Goal: Communication & Community: Connect with others

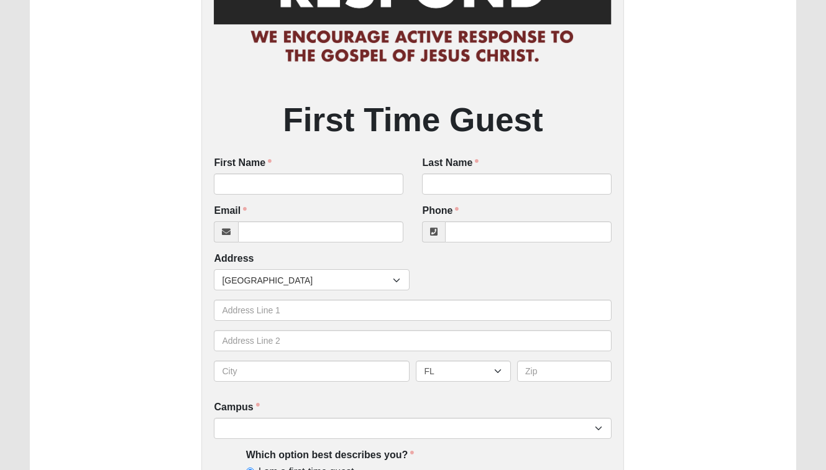
scroll to position [181, 0]
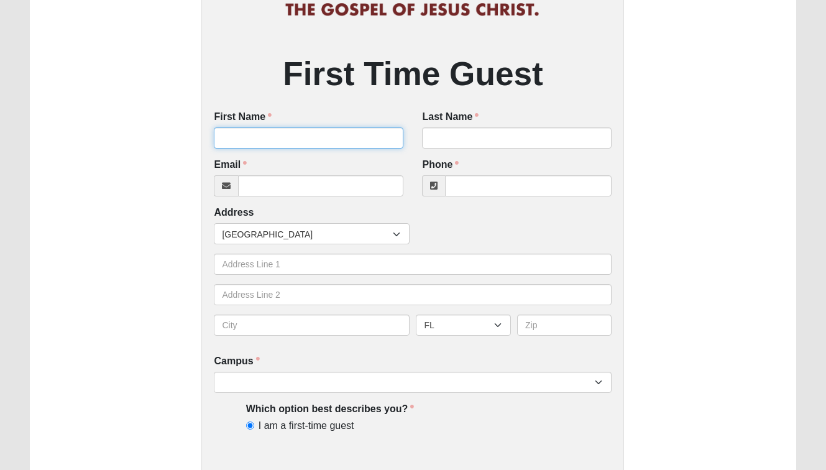
click at [330, 142] on input "First Name" at bounding box center [309, 137] width 190 height 21
type input "Sally"
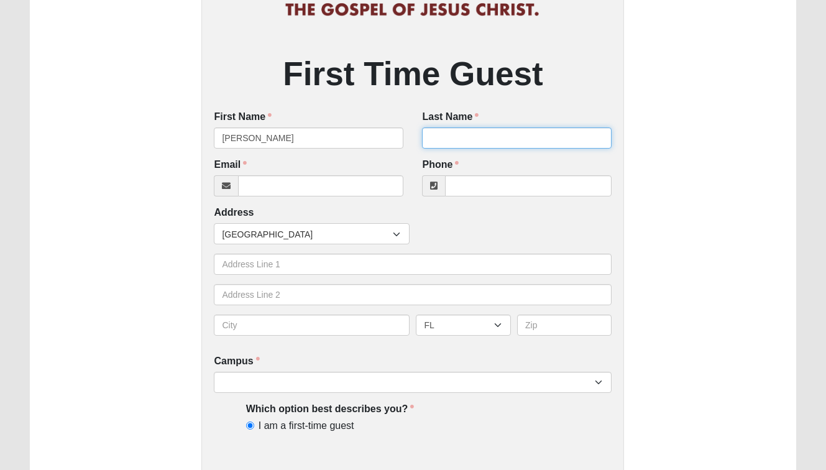
type input "Arai"
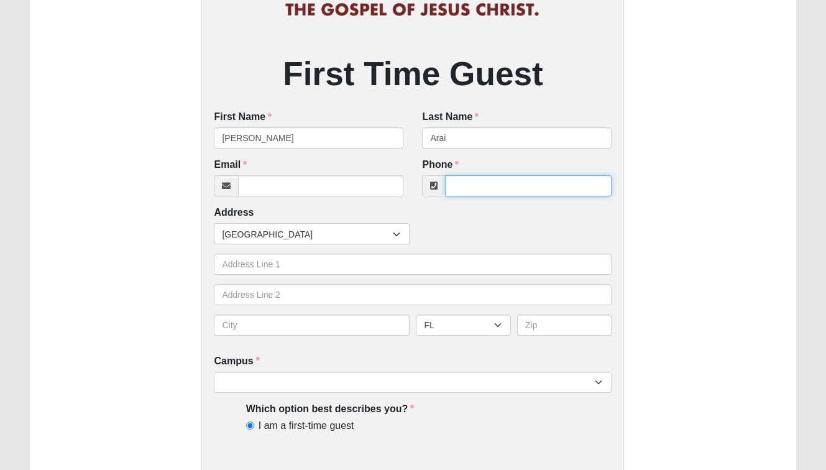
type input "2082066111"
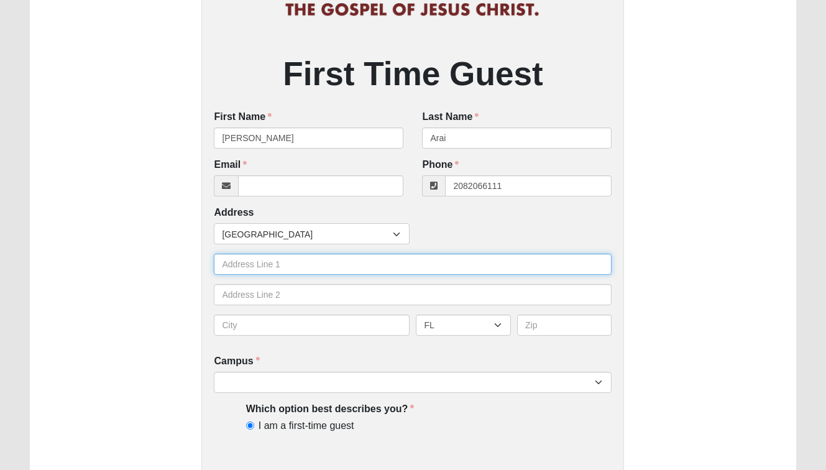
type input "140 W 2nd S"
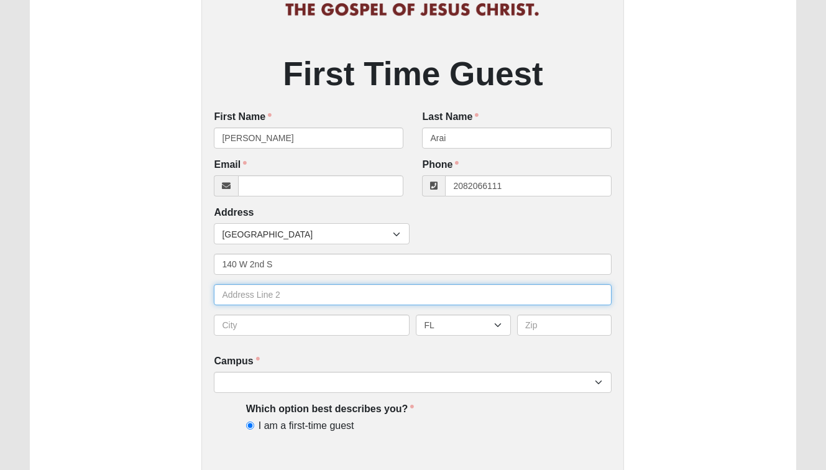
type input "14"
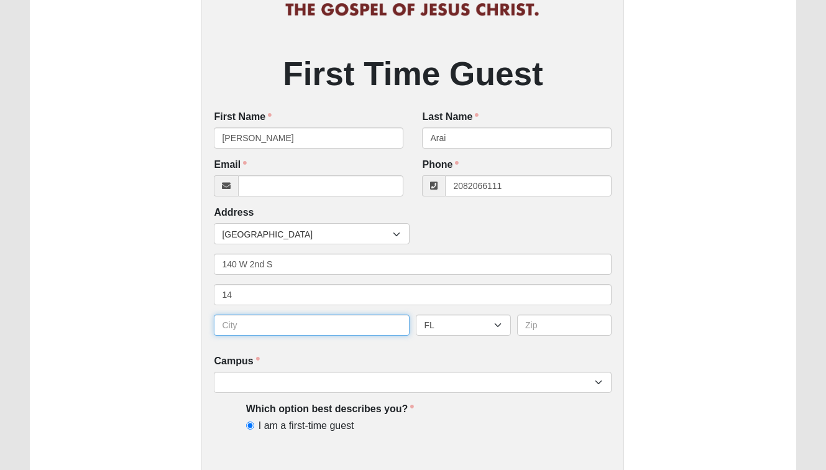
type input "Rexburg"
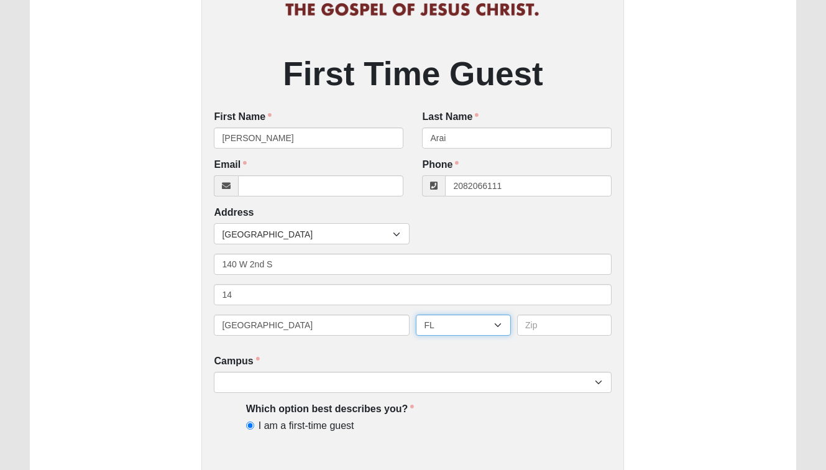
select select "ID"
type input "83440"
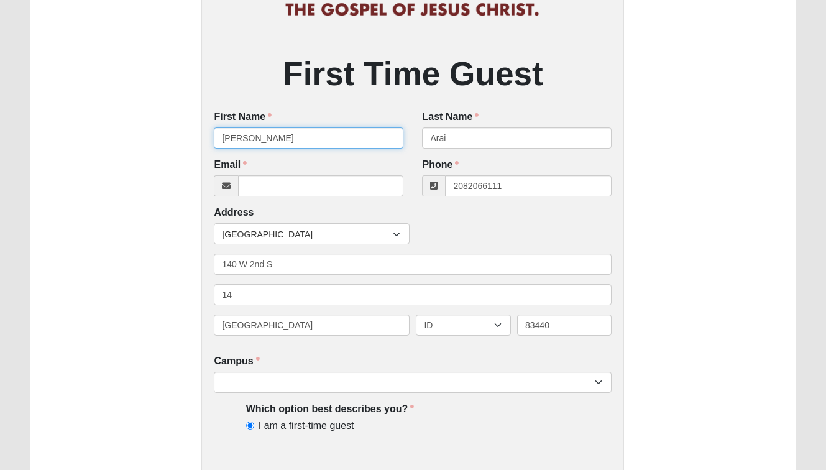
type input "(208) 206-6111"
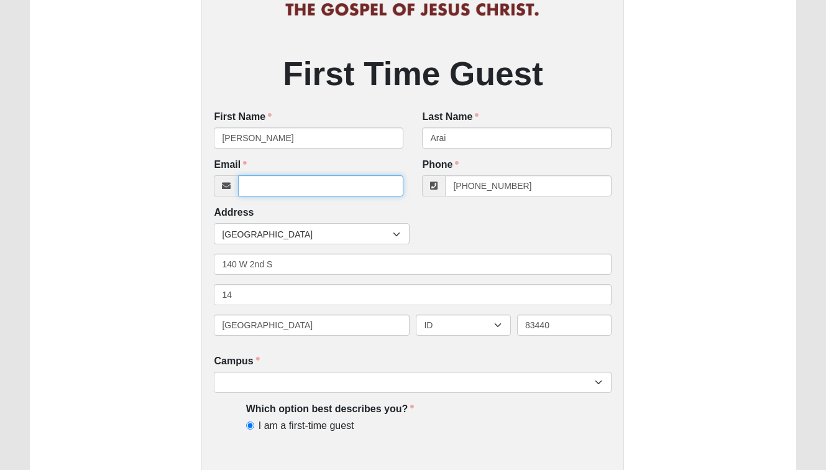
click at [366, 179] on input "Email" at bounding box center [320, 185] width 165 height 21
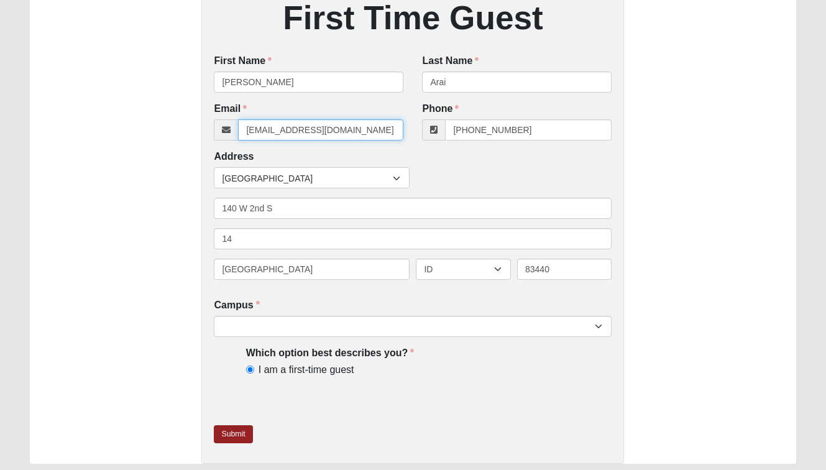
scroll to position [277, 0]
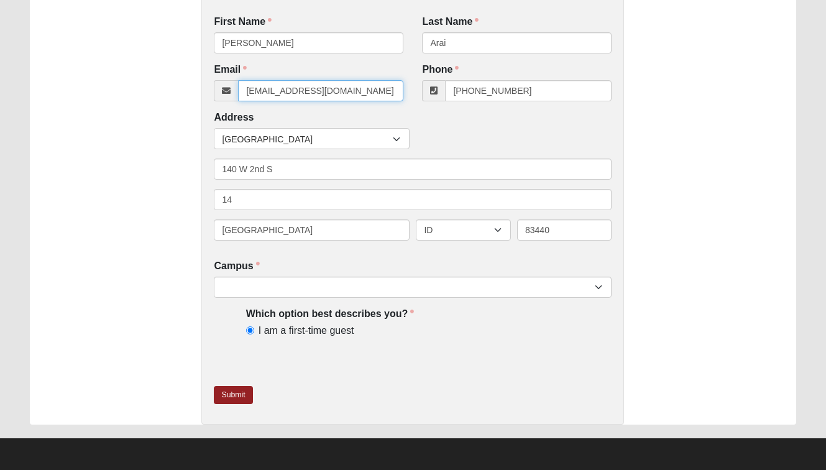
type input "sallyaraimain@gmail.com"
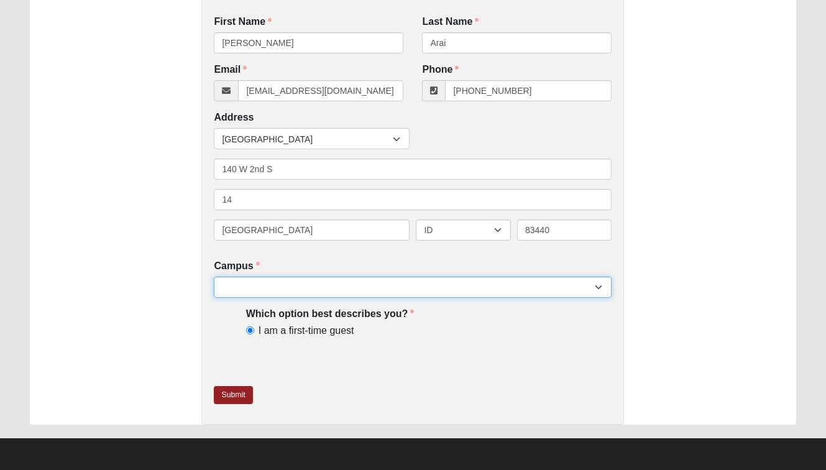
click at [379, 288] on select "Arlington Baymeadows Eleven22 Online Fleming Island Jesup Mandarin North Jax Or…" at bounding box center [413, 287] width 398 height 21
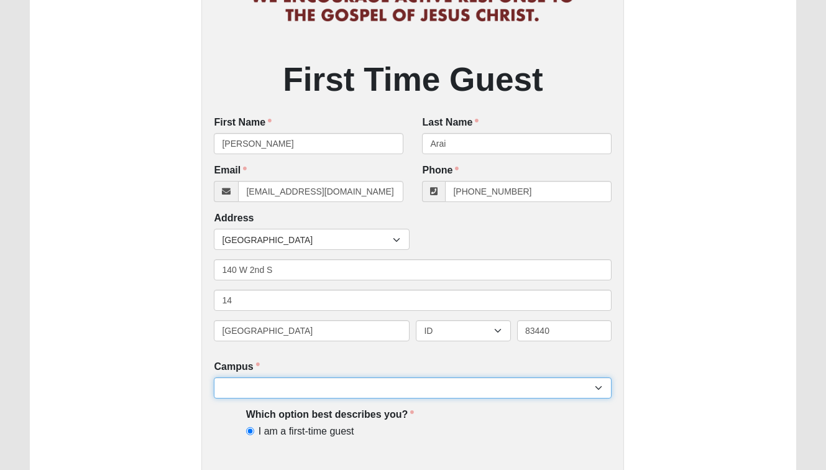
scroll to position [0, 0]
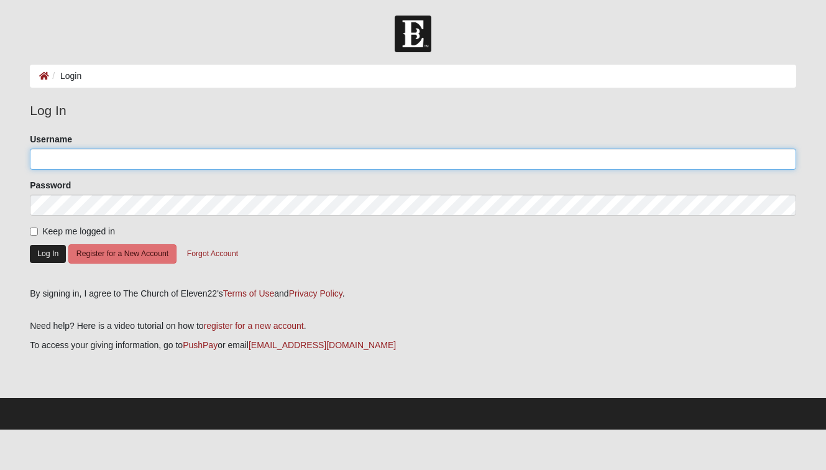
type input "sallyarai"
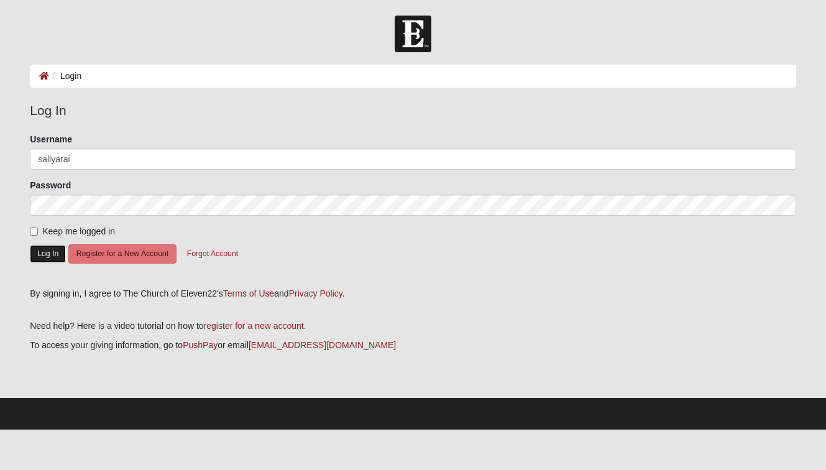
click at [40, 249] on button "Log In" at bounding box center [48, 254] width 36 height 18
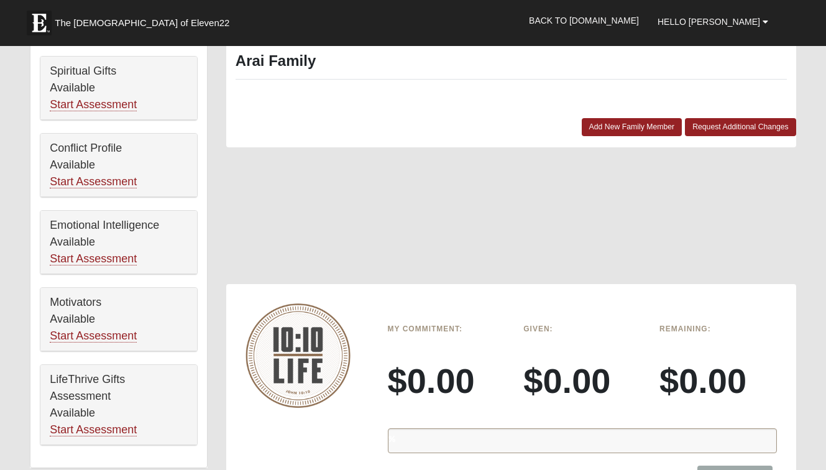
scroll to position [580, 0]
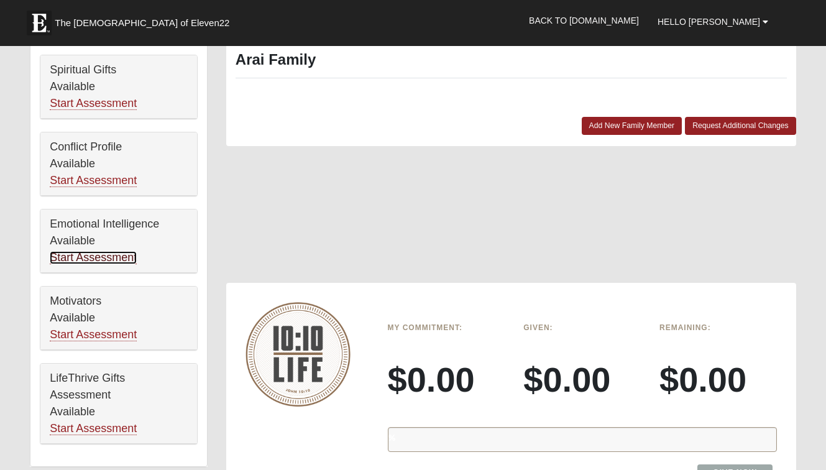
click at [121, 254] on link "Start Assessment" at bounding box center [93, 257] width 87 height 13
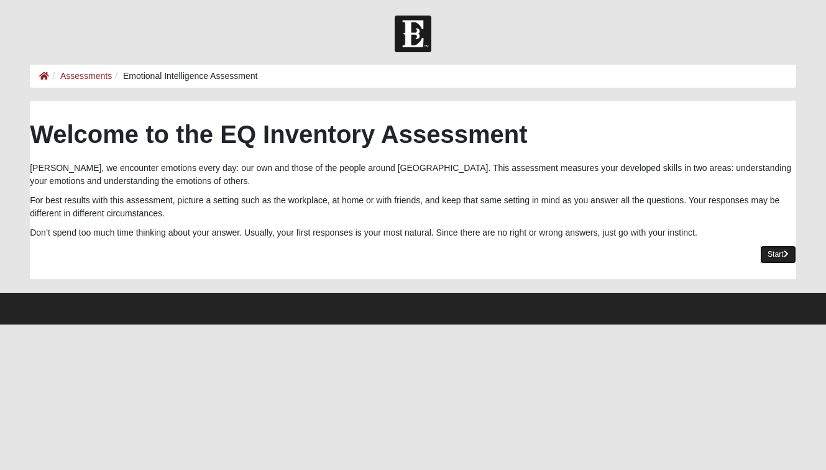
click at [784, 249] on link "Start" at bounding box center [778, 254] width 36 height 18
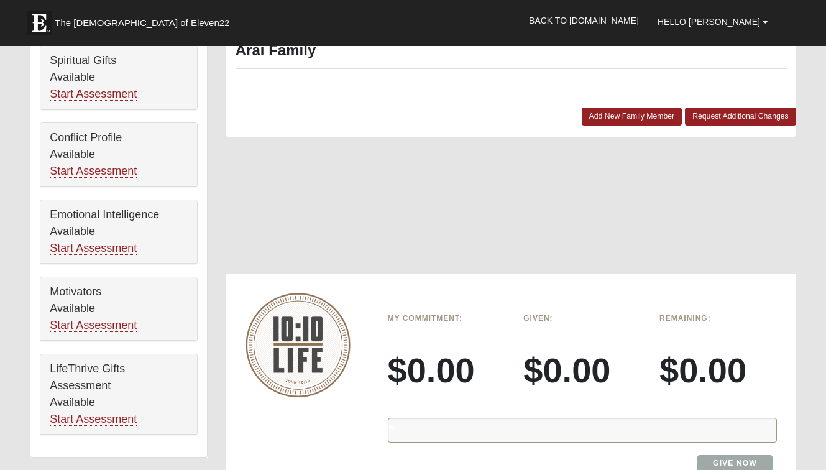
scroll to position [666, 0]
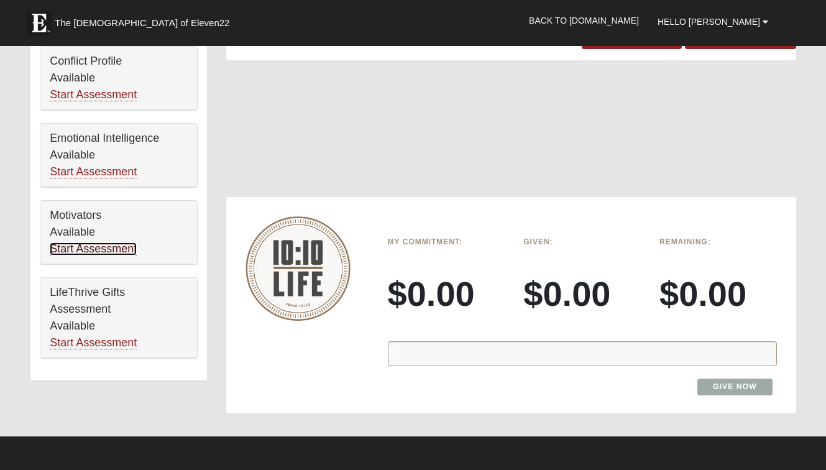
click at [105, 248] on link "Start Assessment" at bounding box center [93, 248] width 87 height 13
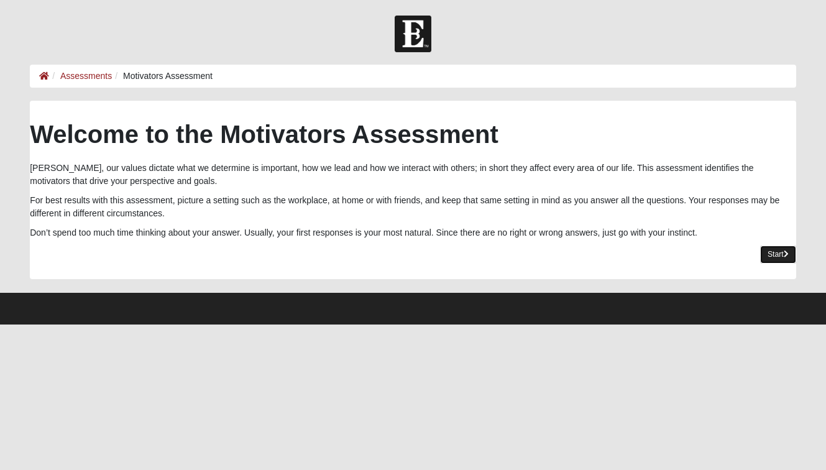
click at [784, 257] on icon at bounding box center [786, 253] width 5 height 7
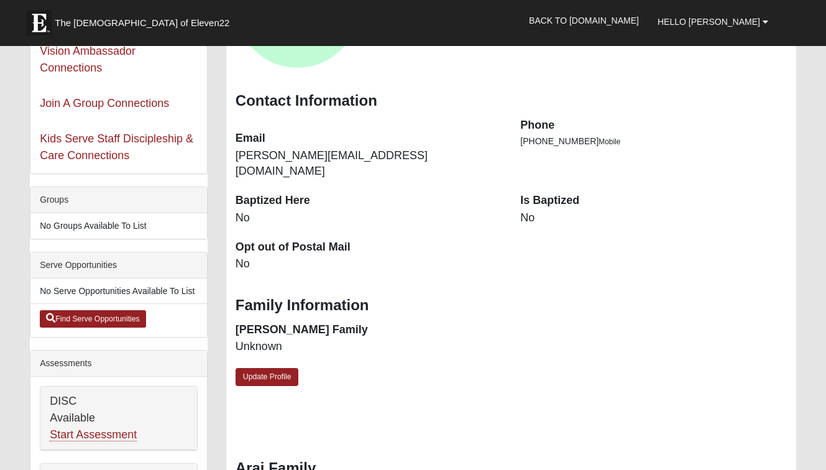
scroll to position [92, 0]
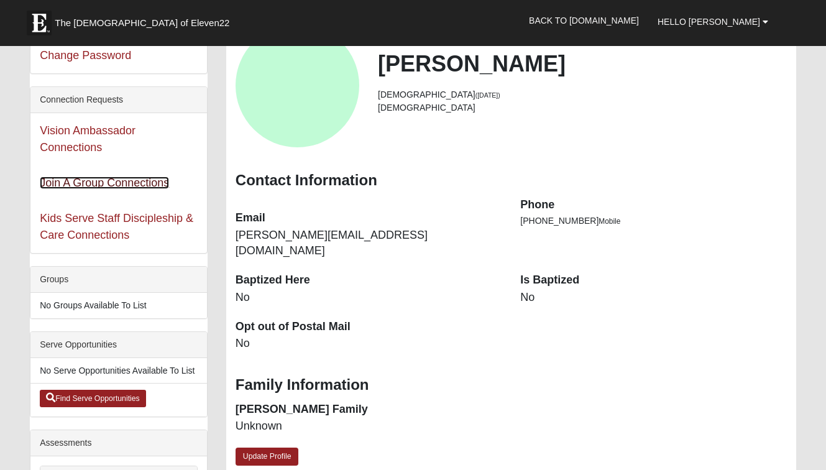
click at [124, 183] on link "Join A Group Connections" at bounding box center [104, 183] width 129 height 12
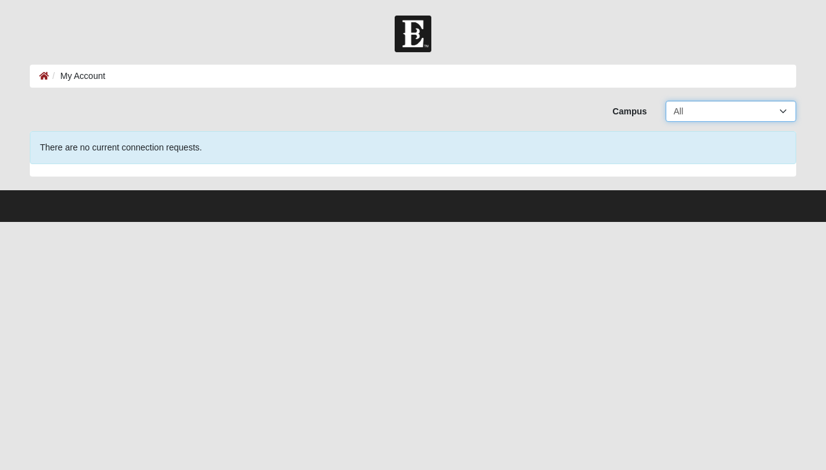
click at [694, 112] on select "All Arlington Baymeadows Eleven22 Online Fleming Island Jesup Mandarin North Ja…" at bounding box center [731, 111] width 131 height 21
select select "3"
click at [699, 109] on select "All Arlington Baymeadows Eleven22 Online Fleming Island Jesup Mandarin North Ja…" at bounding box center [731, 111] width 131 height 21
select select "4"
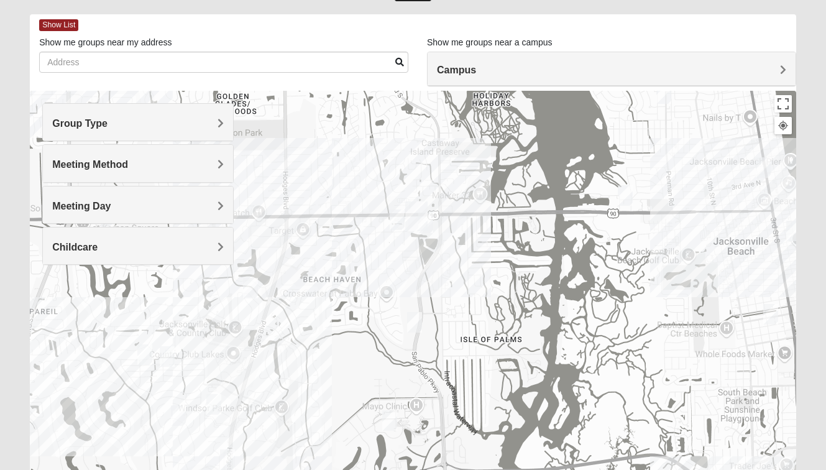
drag, startPoint x: 463, startPoint y: 342, endPoint x: 380, endPoint y: 242, distance: 130.3
click at [380, 242] on div at bounding box center [413, 339] width 766 height 497
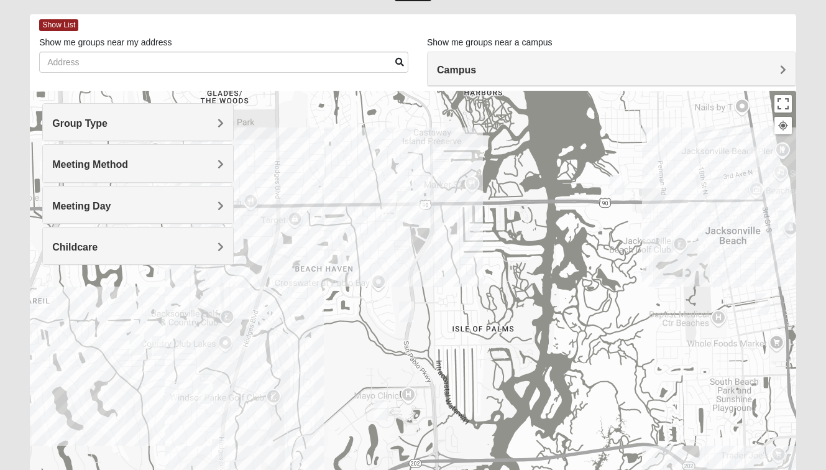
drag, startPoint x: 433, startPoint y: 314, endPoint x: 436, endPoint y: 303, distance: 12.2
click at [436, 303] on div at bounding box center [413, 339] width 766 height 497
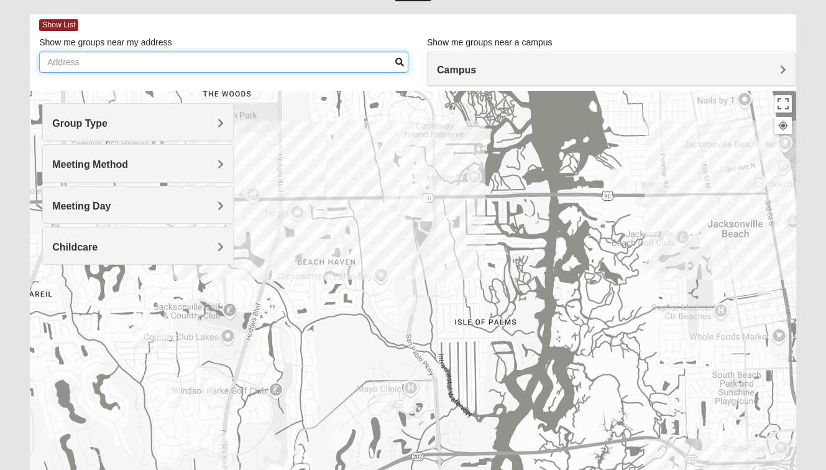
click at [245, 58] on input "Show me groups near my address" at bounding box center [223, 62] width 369 height 21
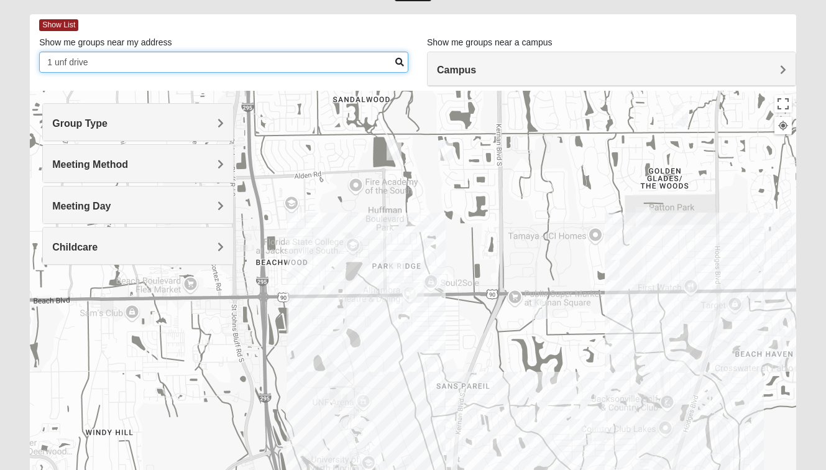
type input "1 unf drive"
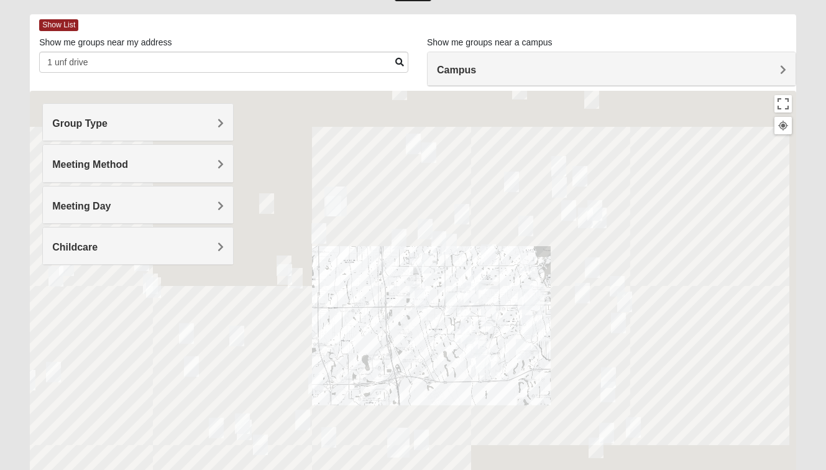
drag, startPoint x: 434, startPoint y: 326, endPoint x: 393, endPoint y: 175, distance: 156.3
click at [393, 175] on div at bounding box center [413, 339] width 766 height 497
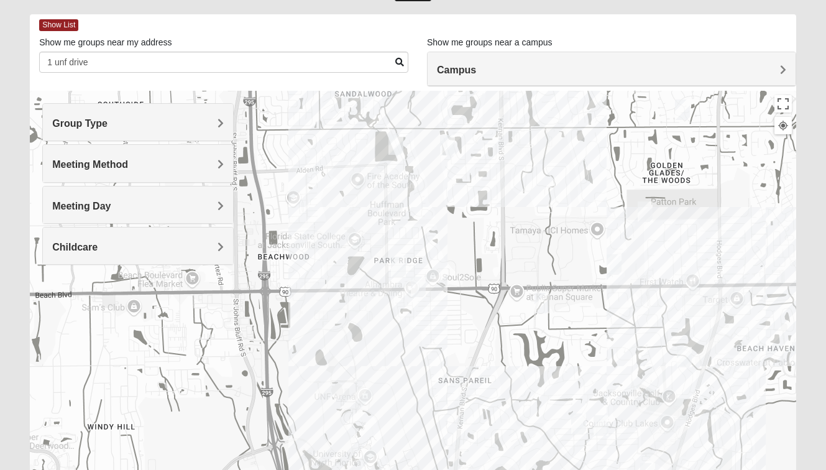
click at [419, 288] on img "Womens Chapman 32224" at bounding box center [418, 287] width 15 height 21
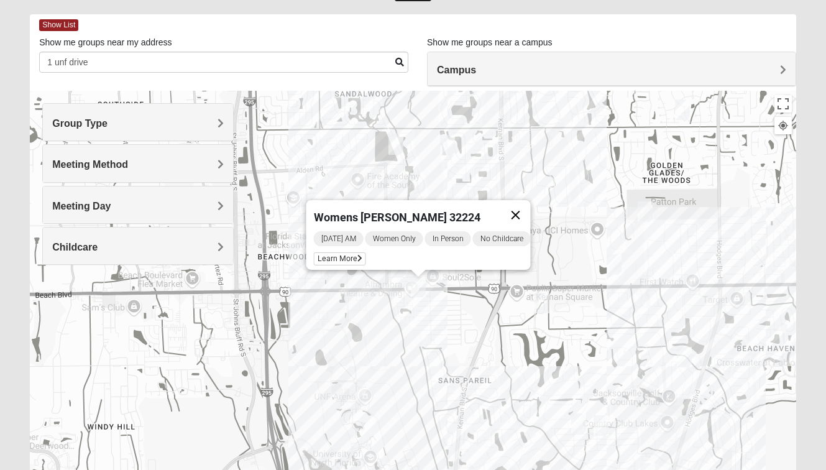
click at [521, 206] on button "Close" at bounding box center [516, 215] width 30 height 30
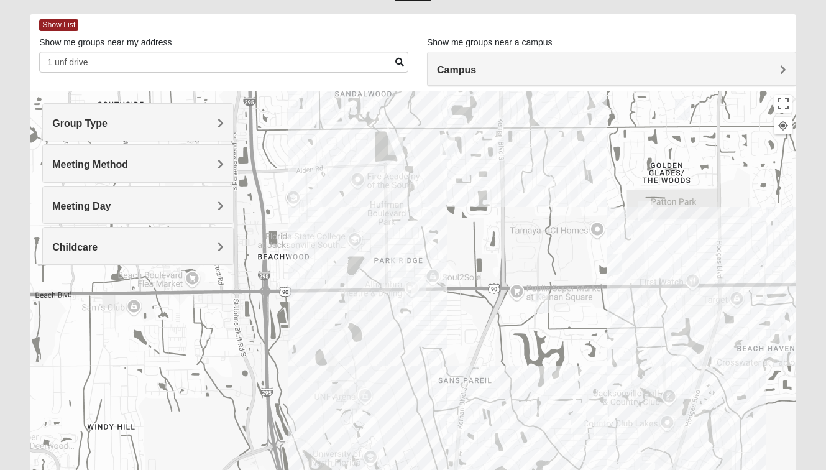
click at [401, 265] on img "Womens Campanella/Harnek 32246" at bounding box center [398, 267] width 15 height 21
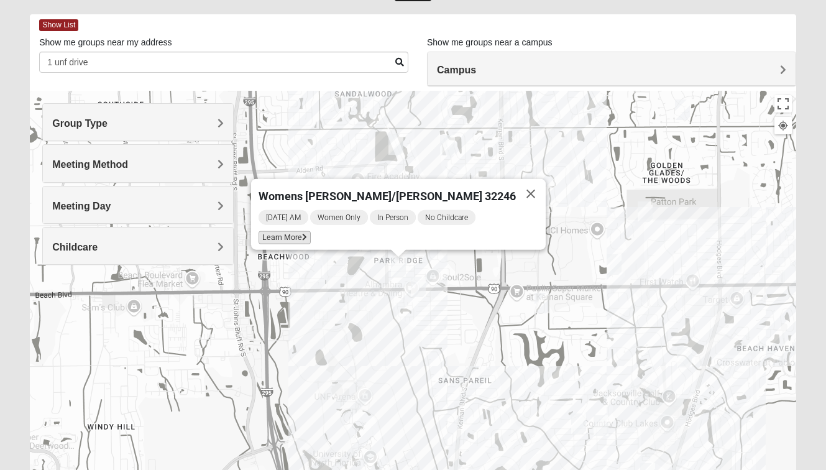
click at [311, 232] on span "Learn More" at bounding box center [285, 237] width 52 height 13
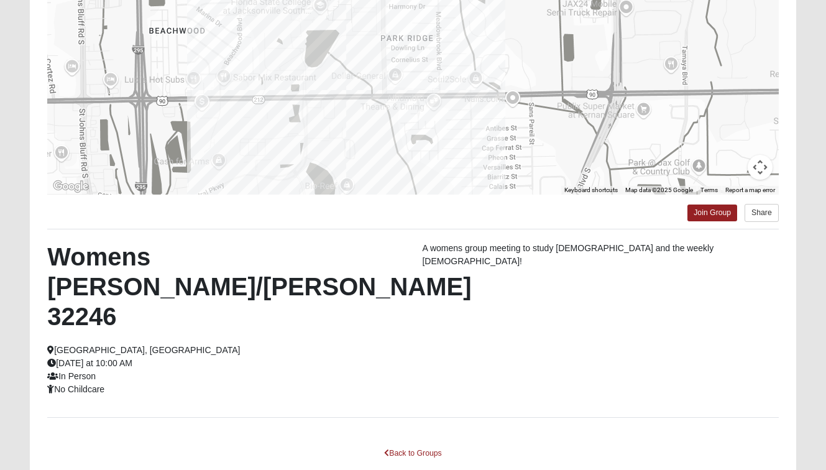
scroll to position [39, 0]
